Goal: Find specific page/section: Find specific page/section

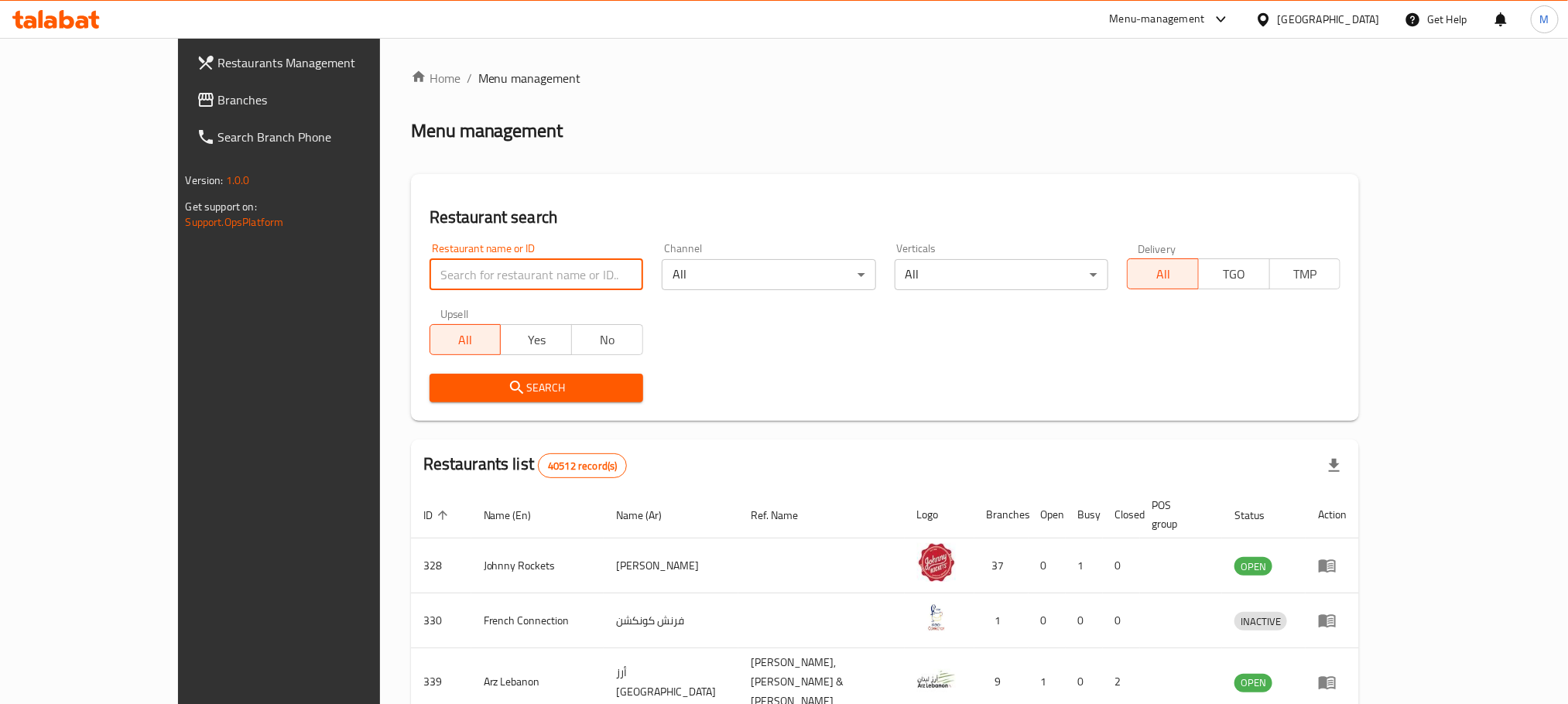
click at [430, 282] on input "search" at bounding box center [536, 275] width 214 height 31
paste input "503763"
type input "503763"
click at [442, 384] on span "Search" at bounding box center [536, 388] width 189 height 20
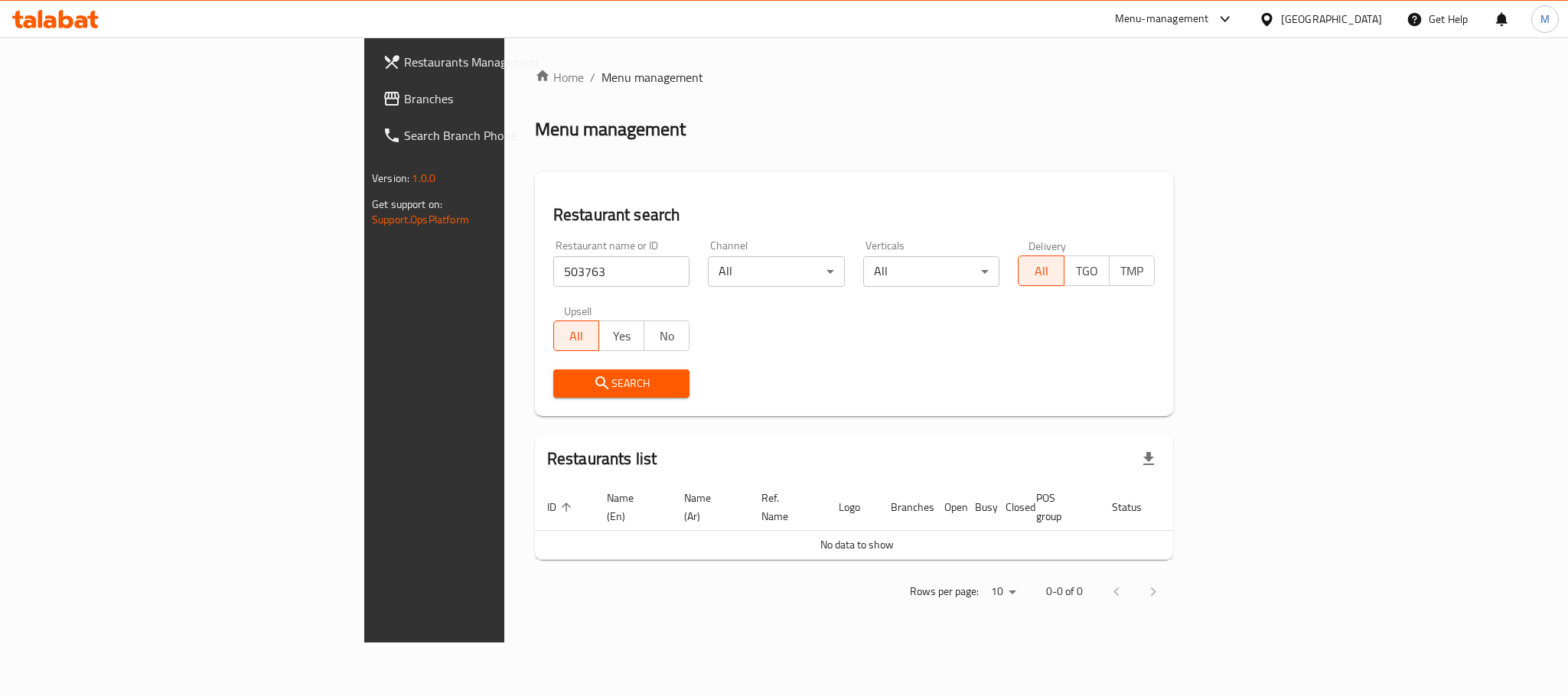
click at [1357, 7] on div "[GEOGRAPHIC_DATA]" at bounding box center [1320, 19] width 147 height 36
click at [1345, 19] on div "[GEOGRAPHIC_DATA]" at bounding box center [1331, 19] width 101 height 17
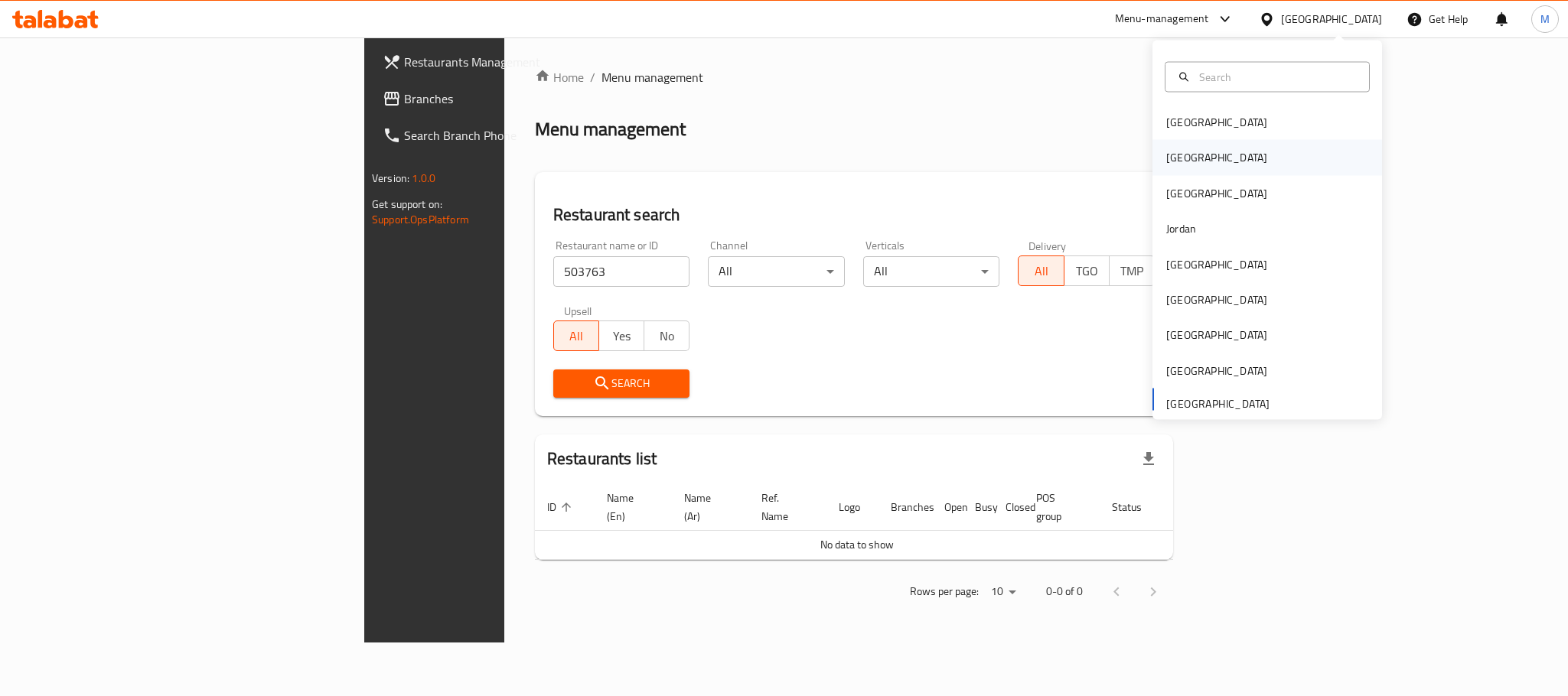
click at [1224, 154] on div "[GEOGRAPHIC_DATA]" at bounding box center [1267, 157] width 230 height 35
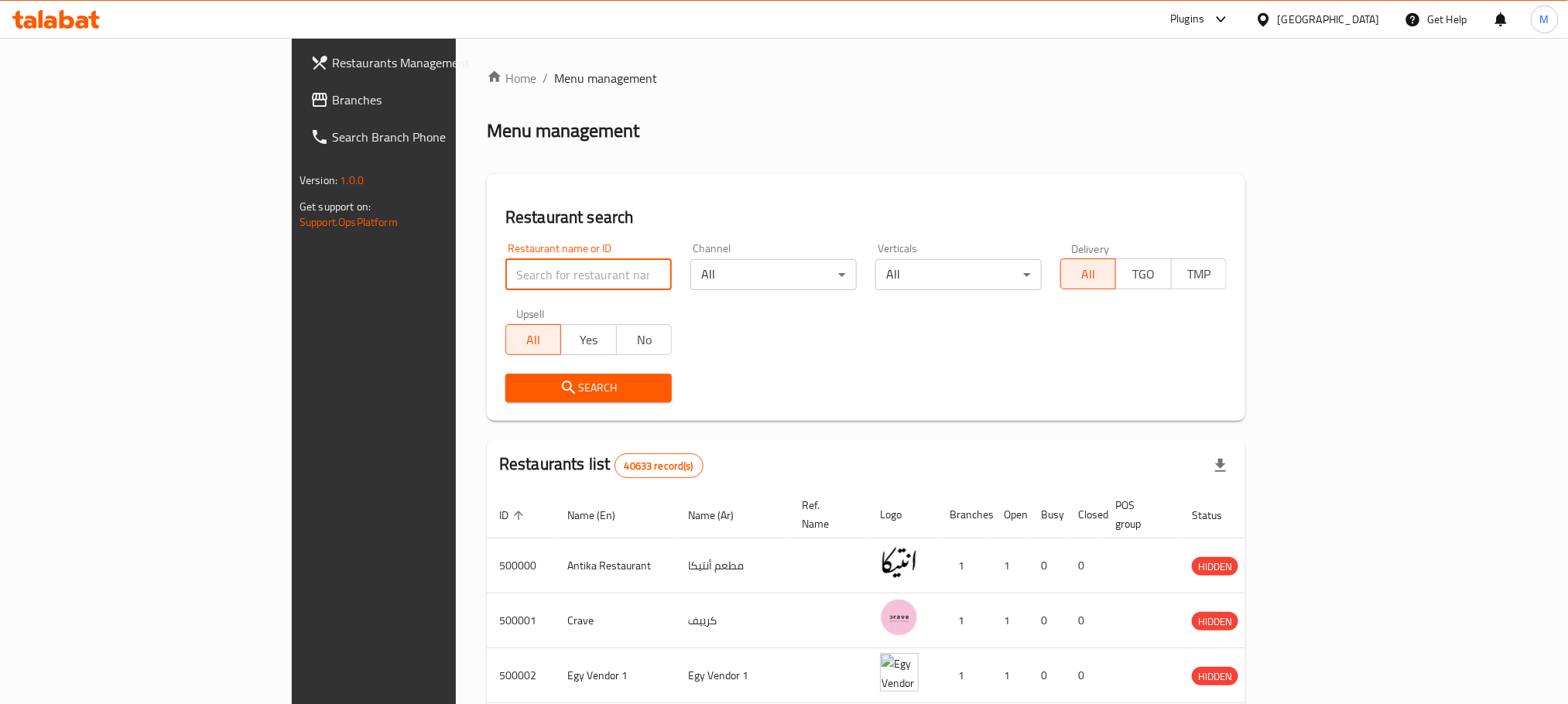
click at [505, 262] on input "search" at bounding box center [588, 275] width 166 height 31
paste input "503763"
type input "503763"
click button "Search" at bounding box center [588, 388] width 166 height 29
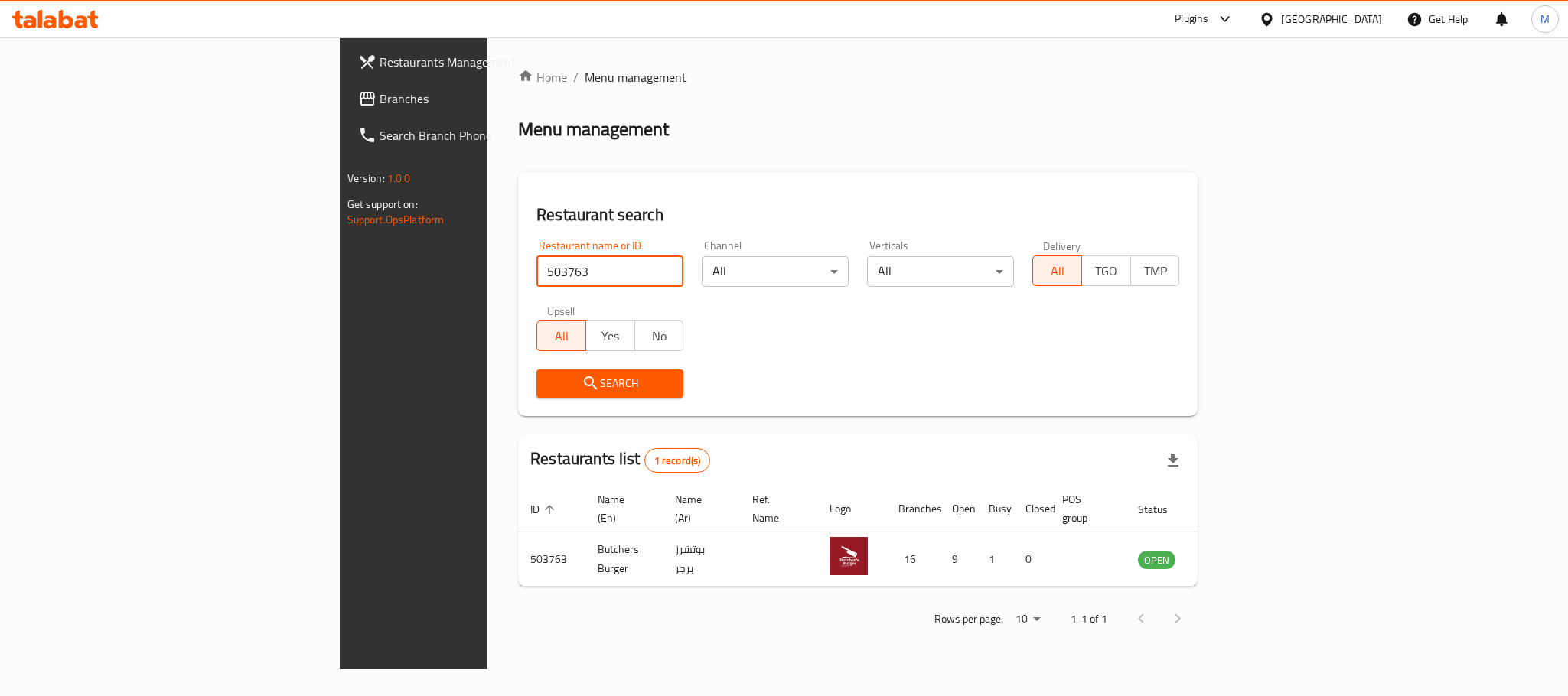
click at [380, 97] on span "Branches" at bounding box center [484, 99] width 210 height 19
